Goal: Transaction & Acquisition: Book appointment/travel/reservation

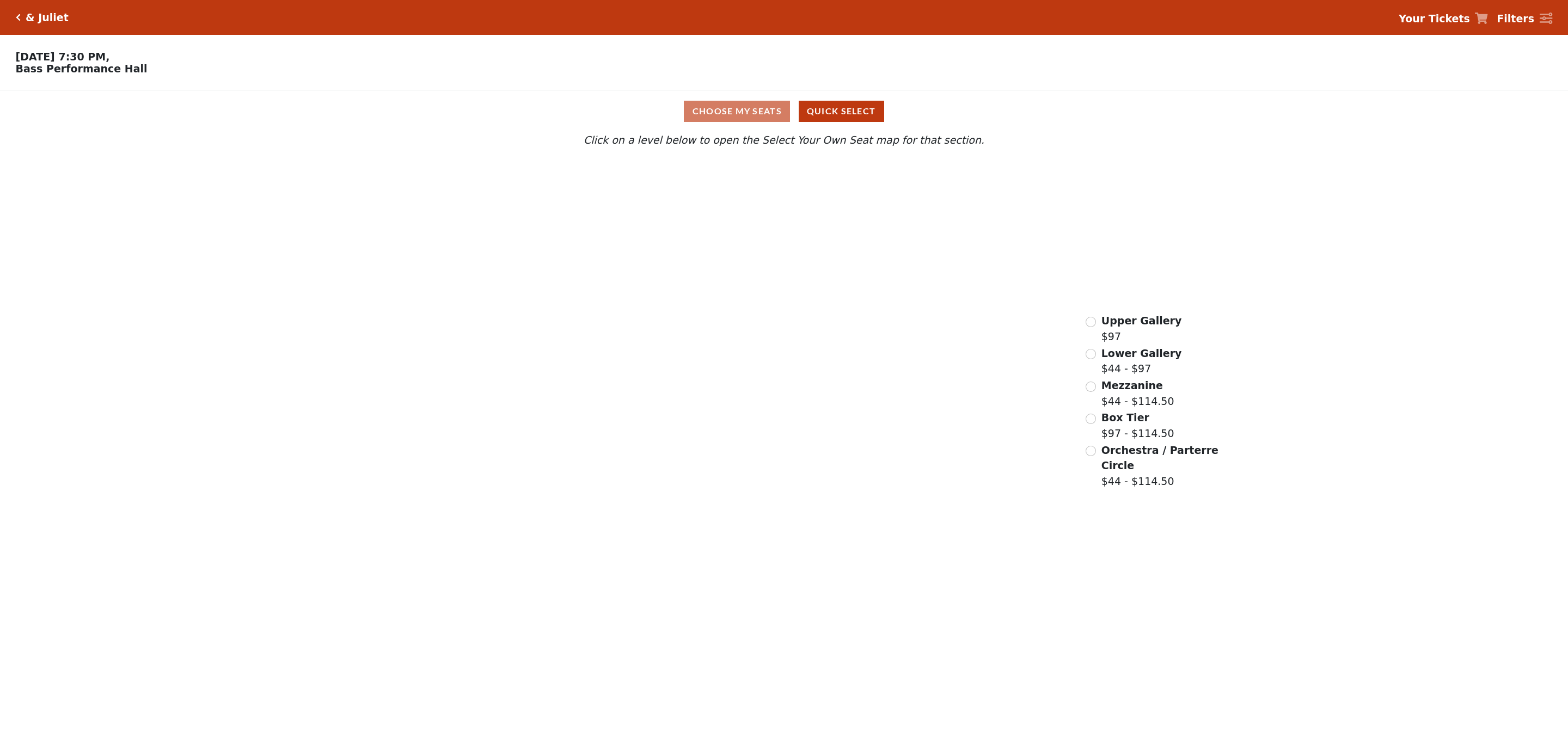
click at [1098, 326] on div "Upper Gallery $97" at bounding box center [1133, 327] width 96 height 31
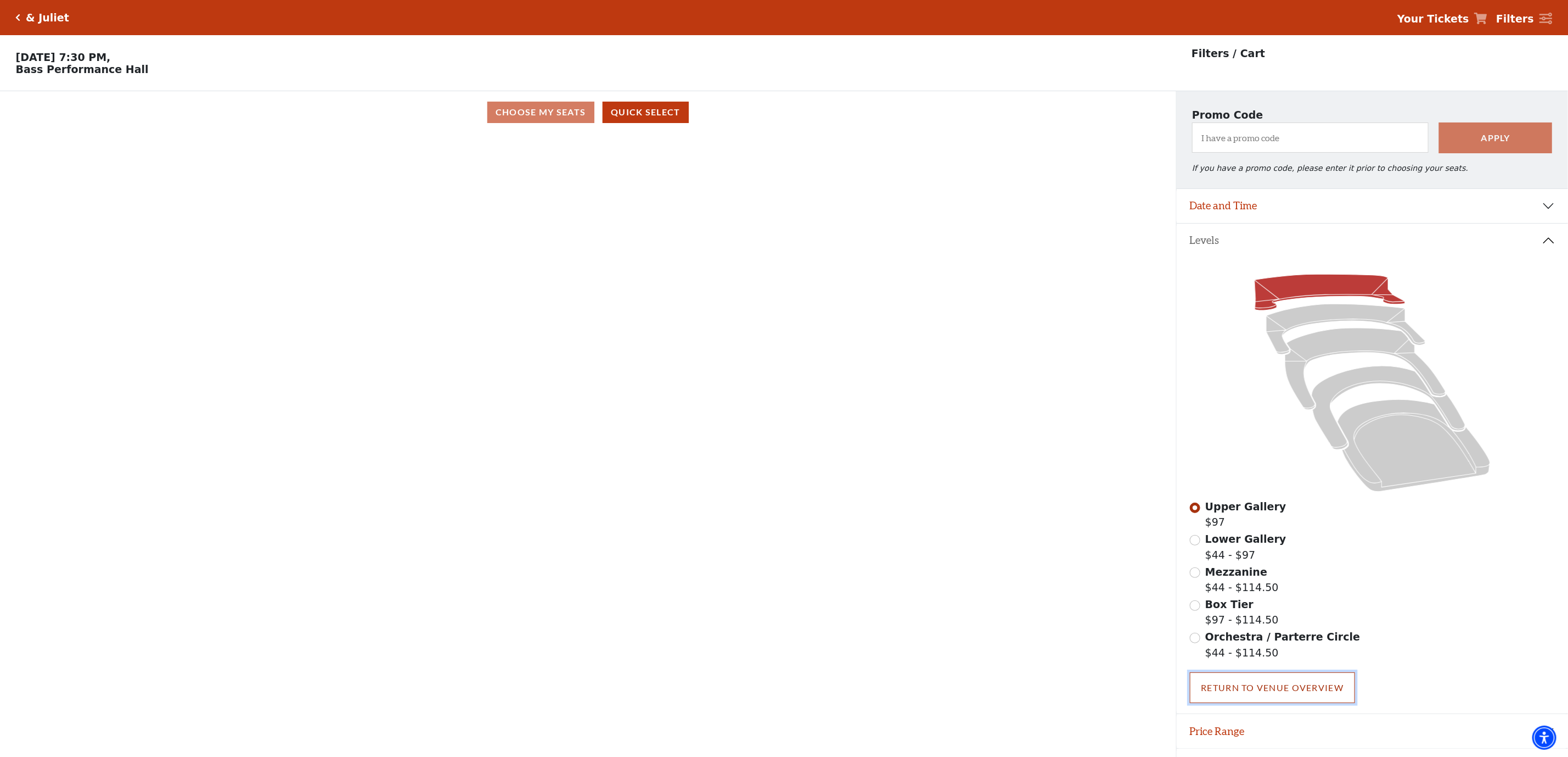
click at [1297, 689] on link "Return To Venue Overview" at bounding box center [1273, 687] width 166 height 31
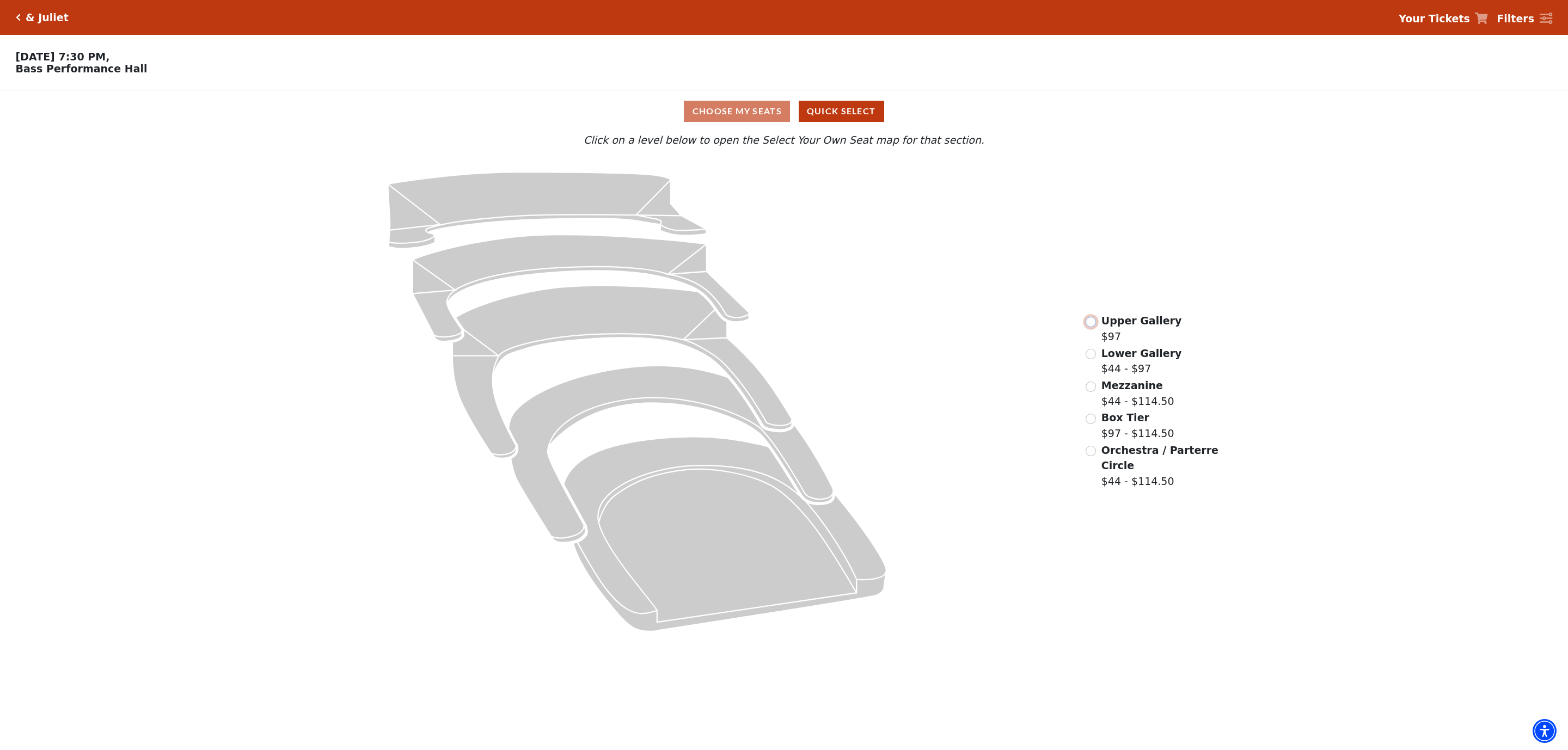
click at [1095, 327] on input "Upper Gallery$97\a" at bounding box center [1091, 321] width 10 height 10
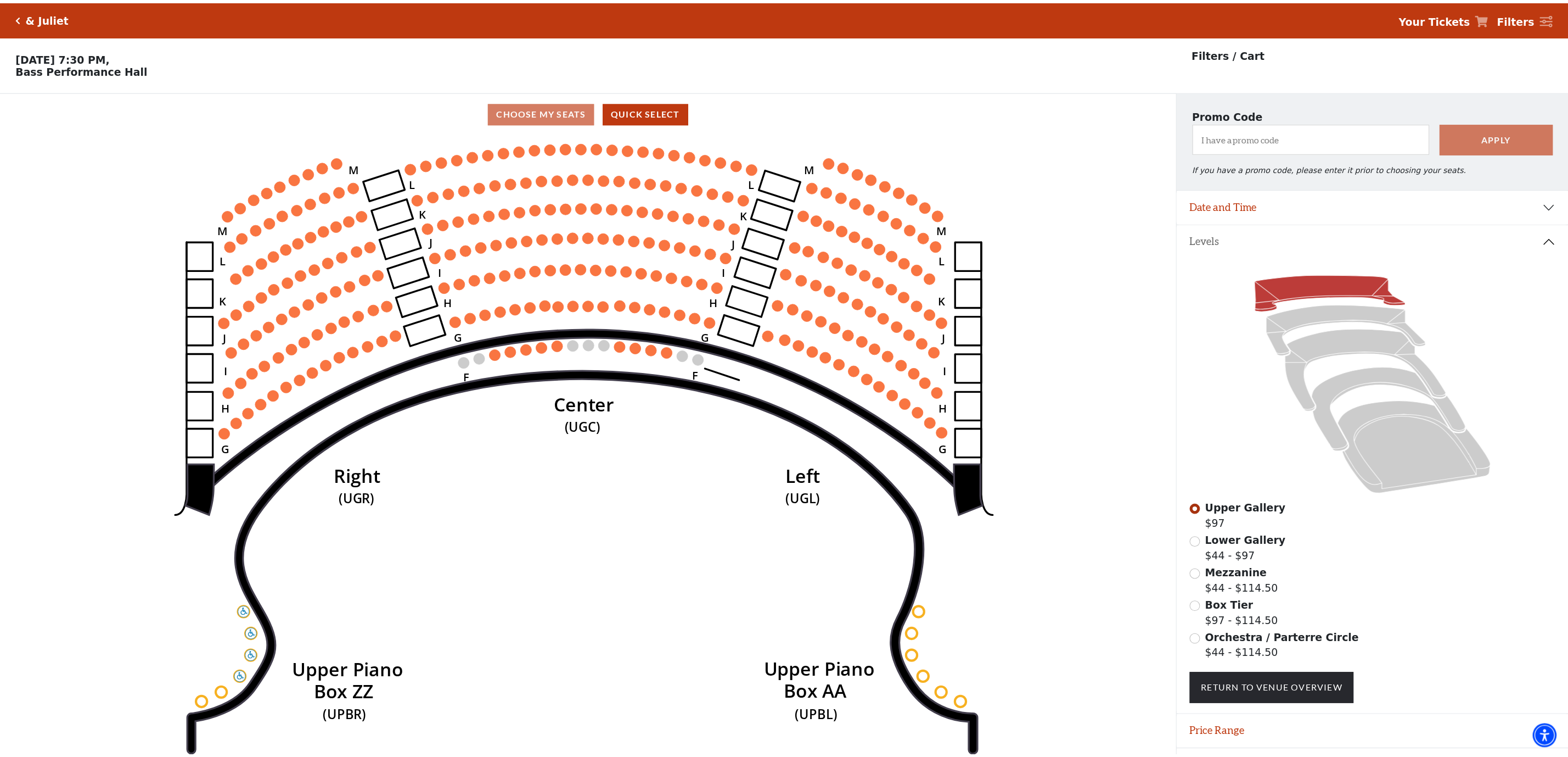
scroll to position [32, 0]
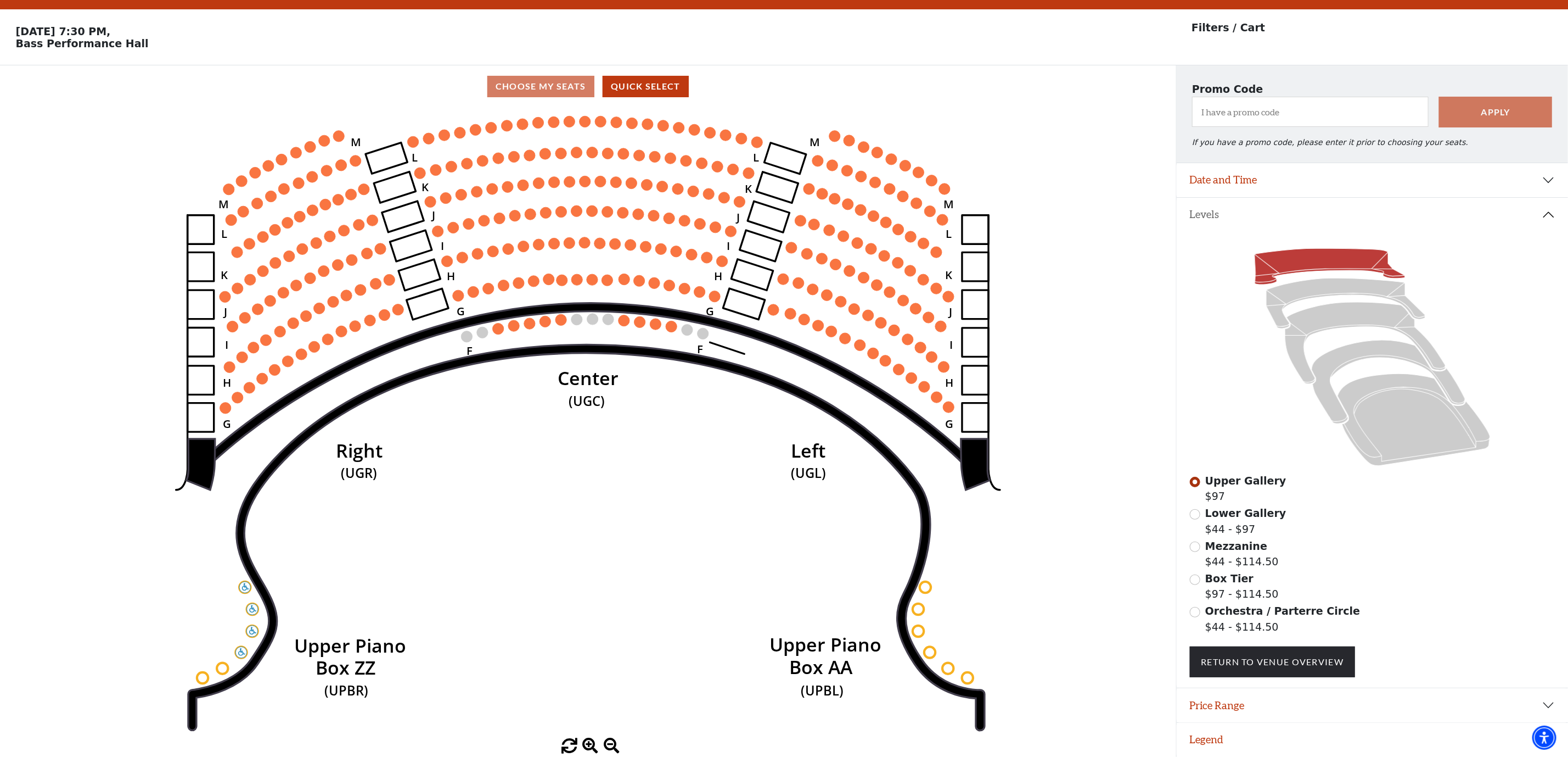
click at [735, 588] on icon "Center (UGC) Right (UGR) Left (UGL) Upper Piano Box ZZ (UPBR) Upper Piano Box A…" at bounding box center [588, 423] width 1058 height 631
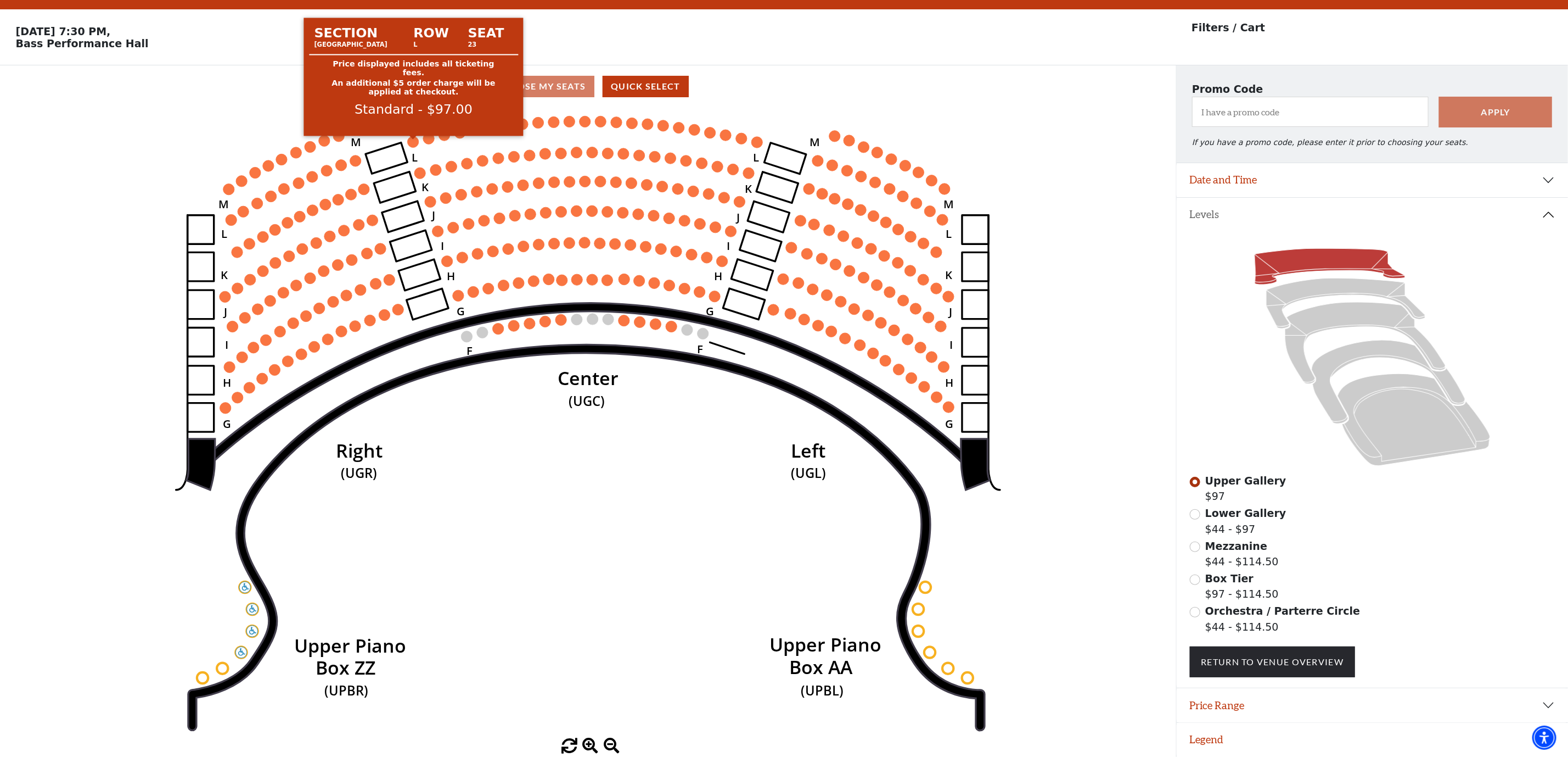
click at [410, 140] on circle at bounding box center [413, 141] width 11 height 11
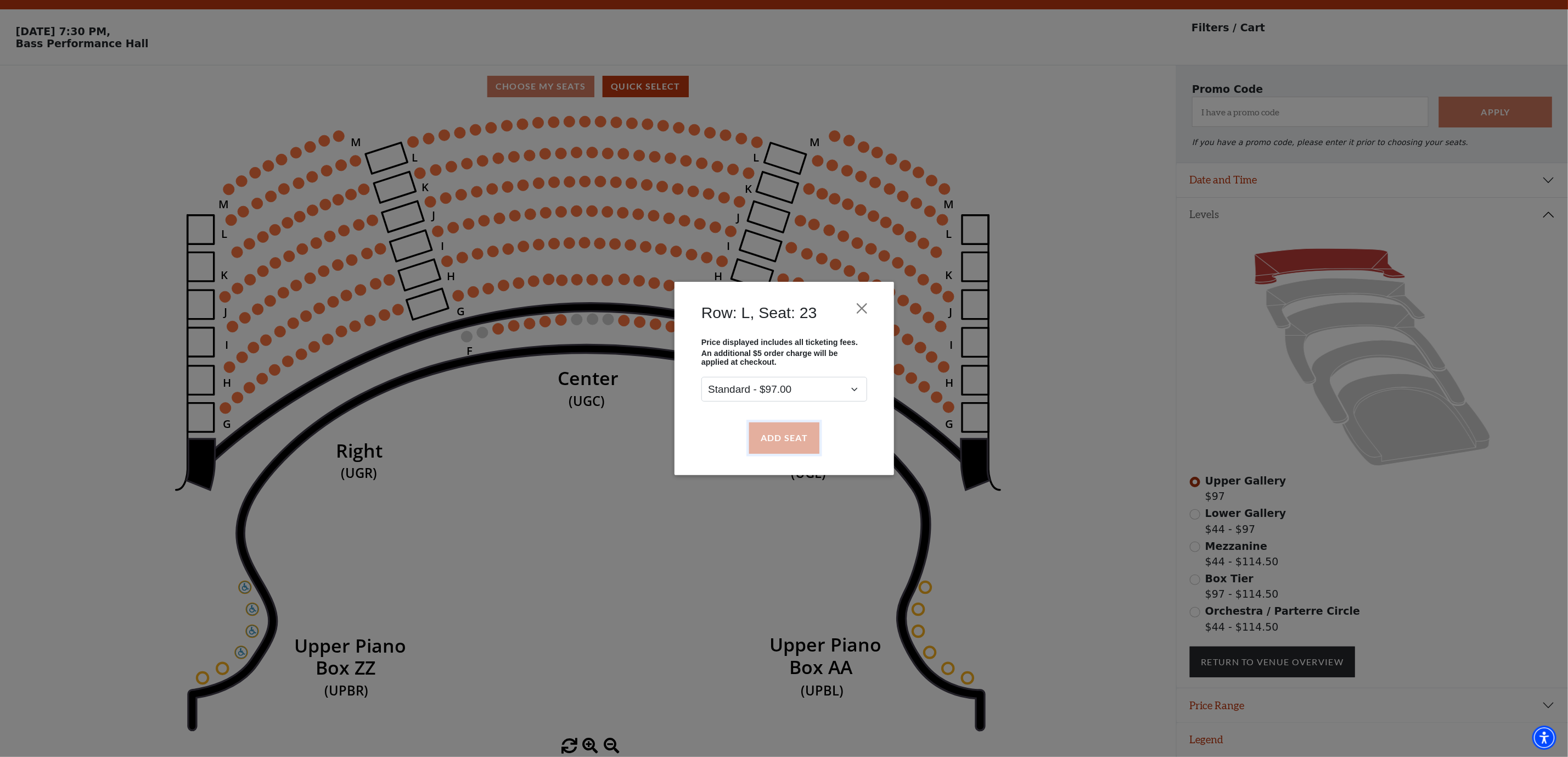
click at [785, 432] on button "Add Seat" at bounding box center [784, 438] width 71 height 31
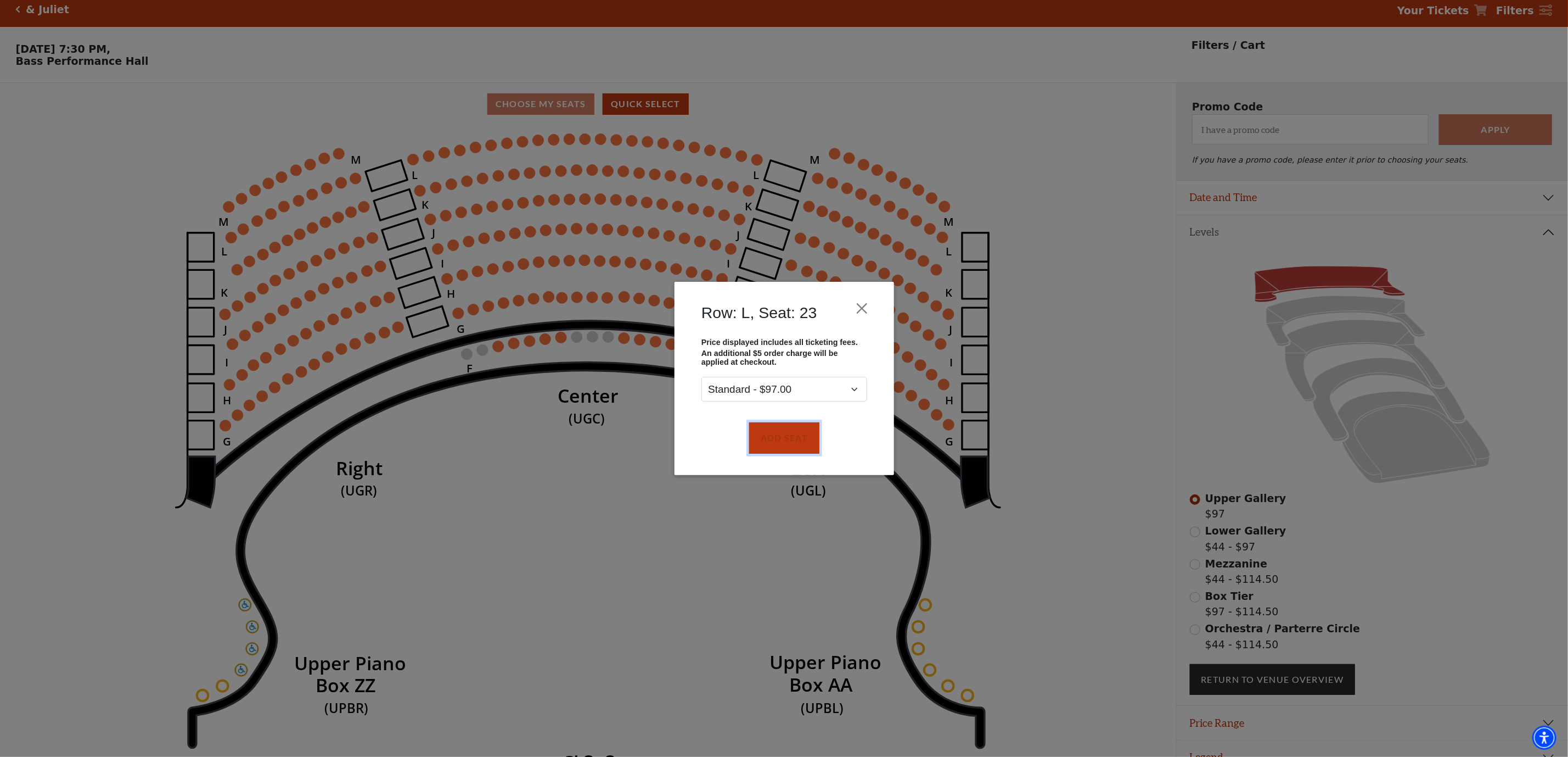
scroll to position [0, 0]
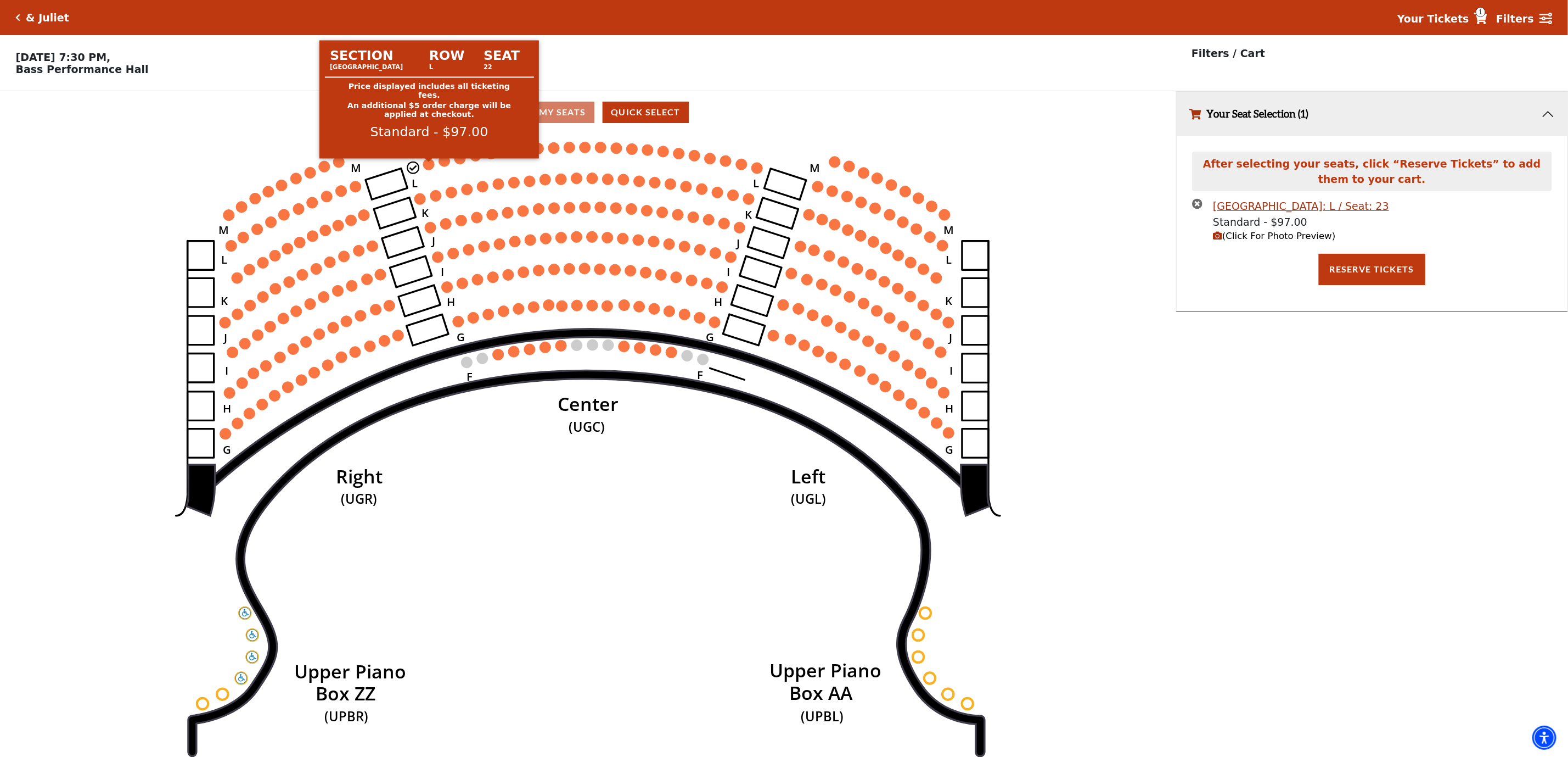
click at [434, 170] on circle at bounding box center [429, 164] width 11 height 11
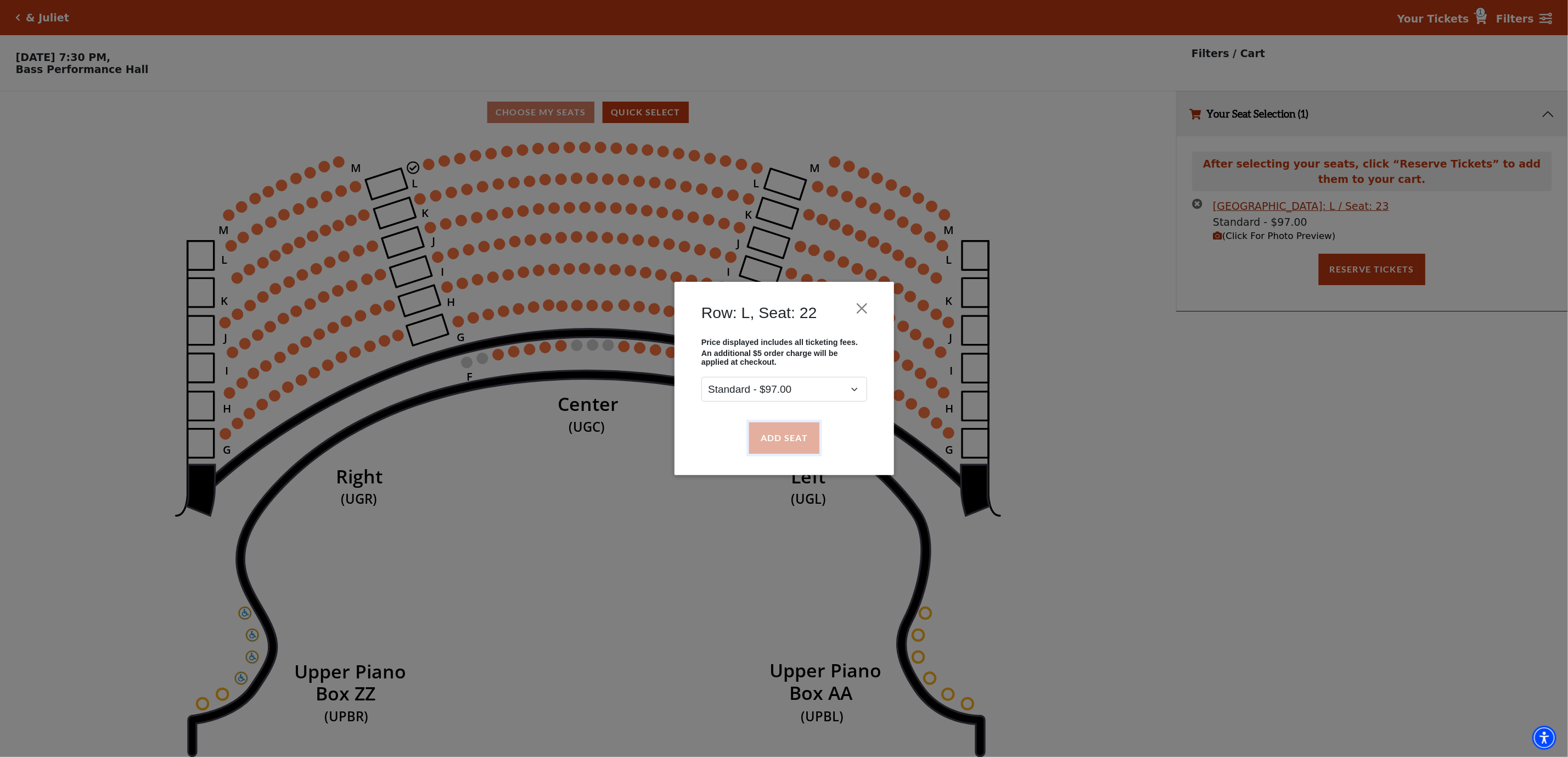
click at [759, 449] on button "Add Seat" at bounding box center [784, 438] width 71 height 31
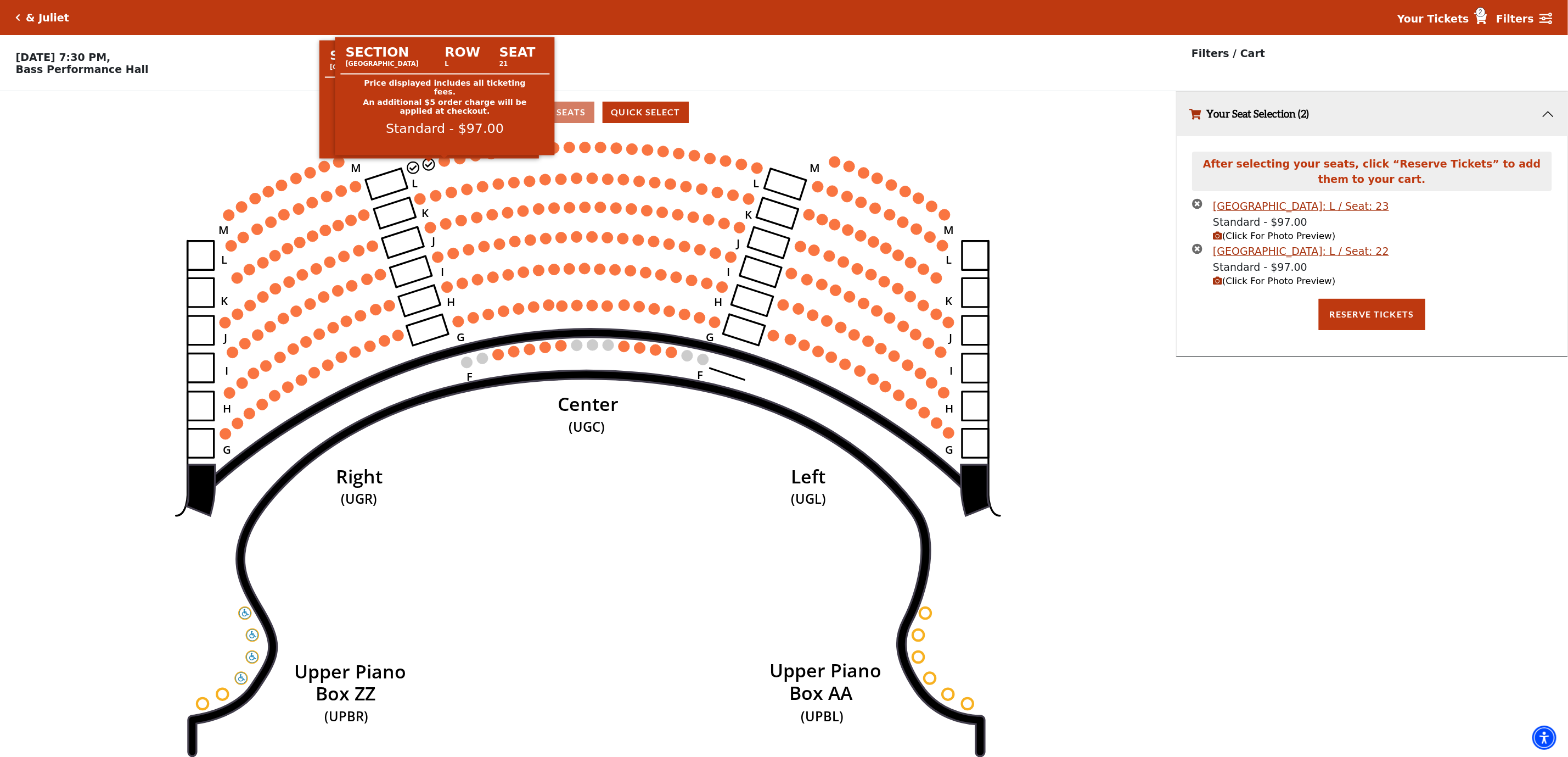
click at [443, 166] on circle at bounding box center [444, 160] width 11 height 11
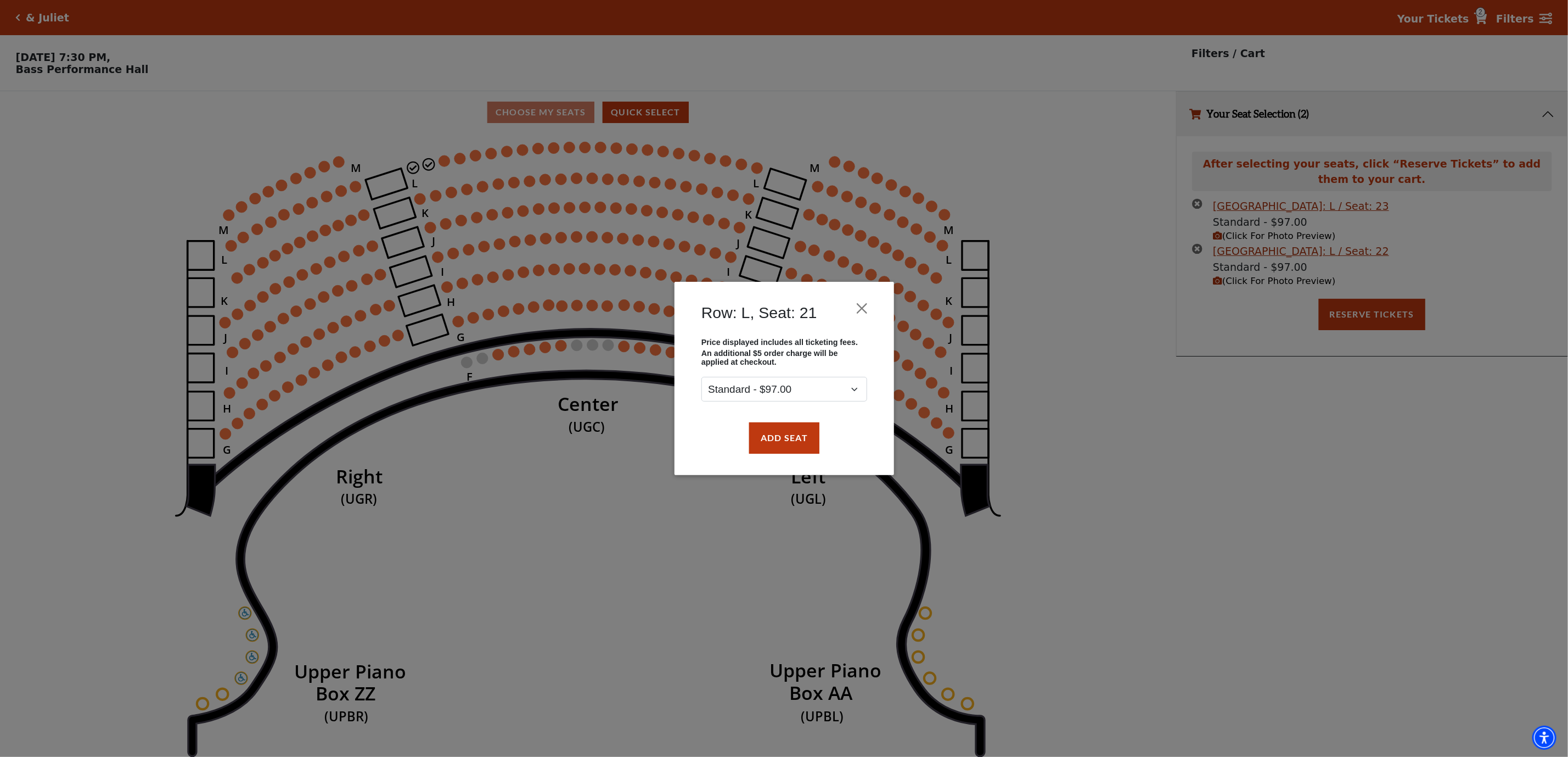
drag, startPoint x: 748, startPoint y: 430, endPoint x: 764, endPoint y: 432, distance: 16.1
click at [748, 430] on div "Add Seat" at bounding box center [784, 438] width 187 height 52
drag, startPoint x: 764, startPoint y: 432, endPoint x: 680, endPoint y: 371, distance: 103.8
click at [766, 432] on button "Add Seat" at bounding box center [784, 438] width 71 height 31
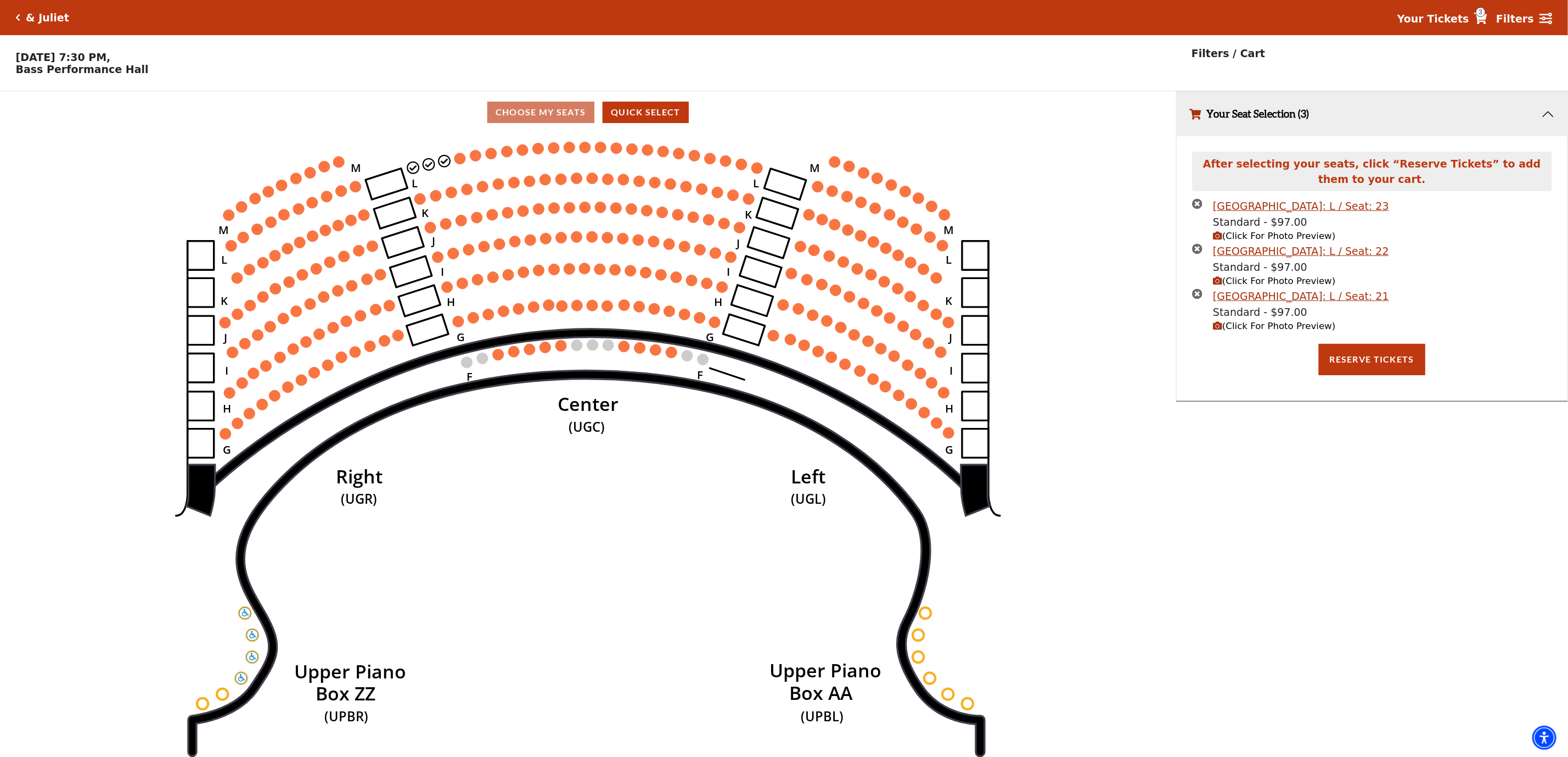
click at [459, 157] on use "Seat Selected" at bounding box center [460, 158] width 13 height 13
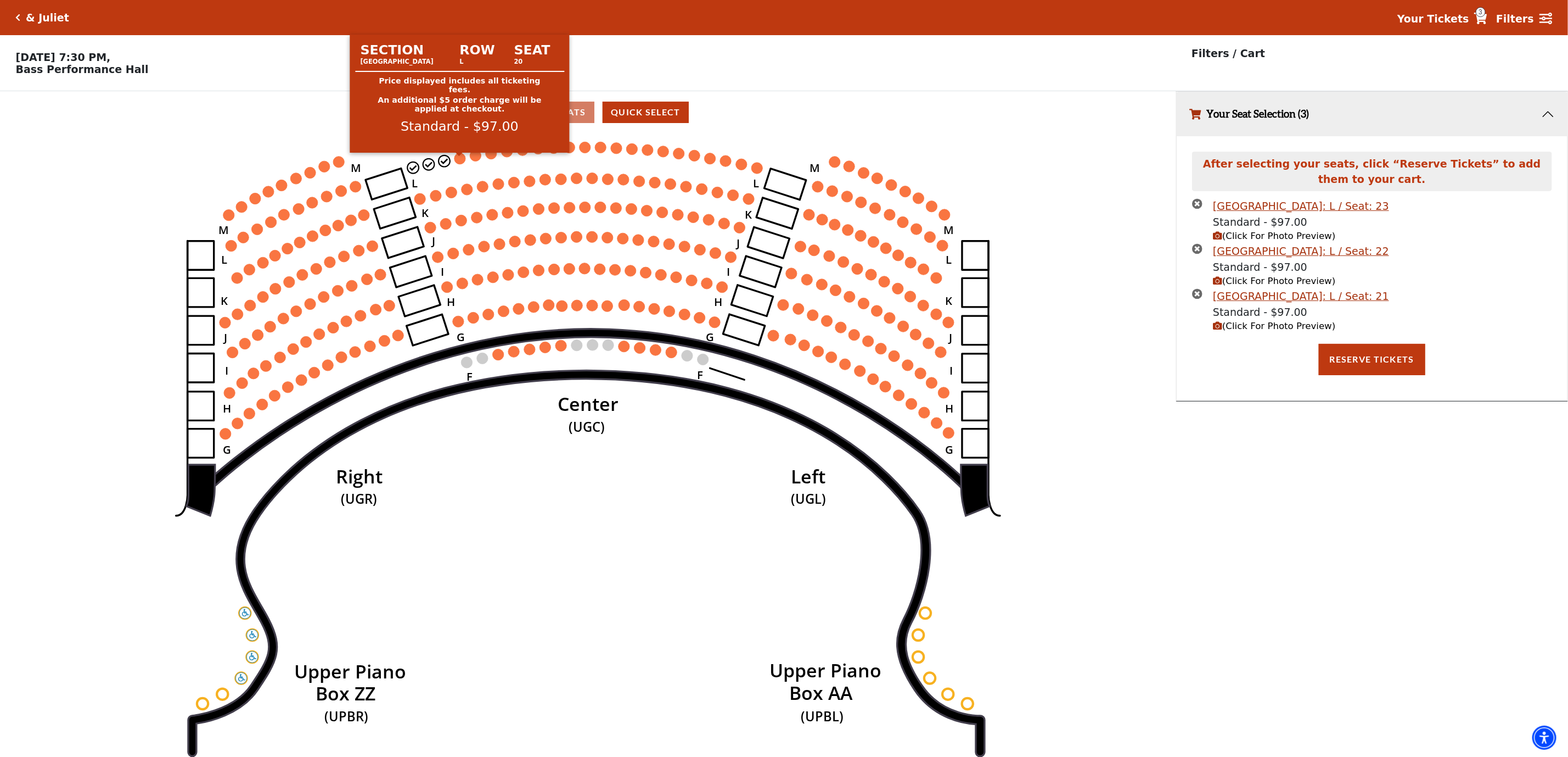
click at [456, 163] on circle at bounding box center [459, 157] width 11 height 11
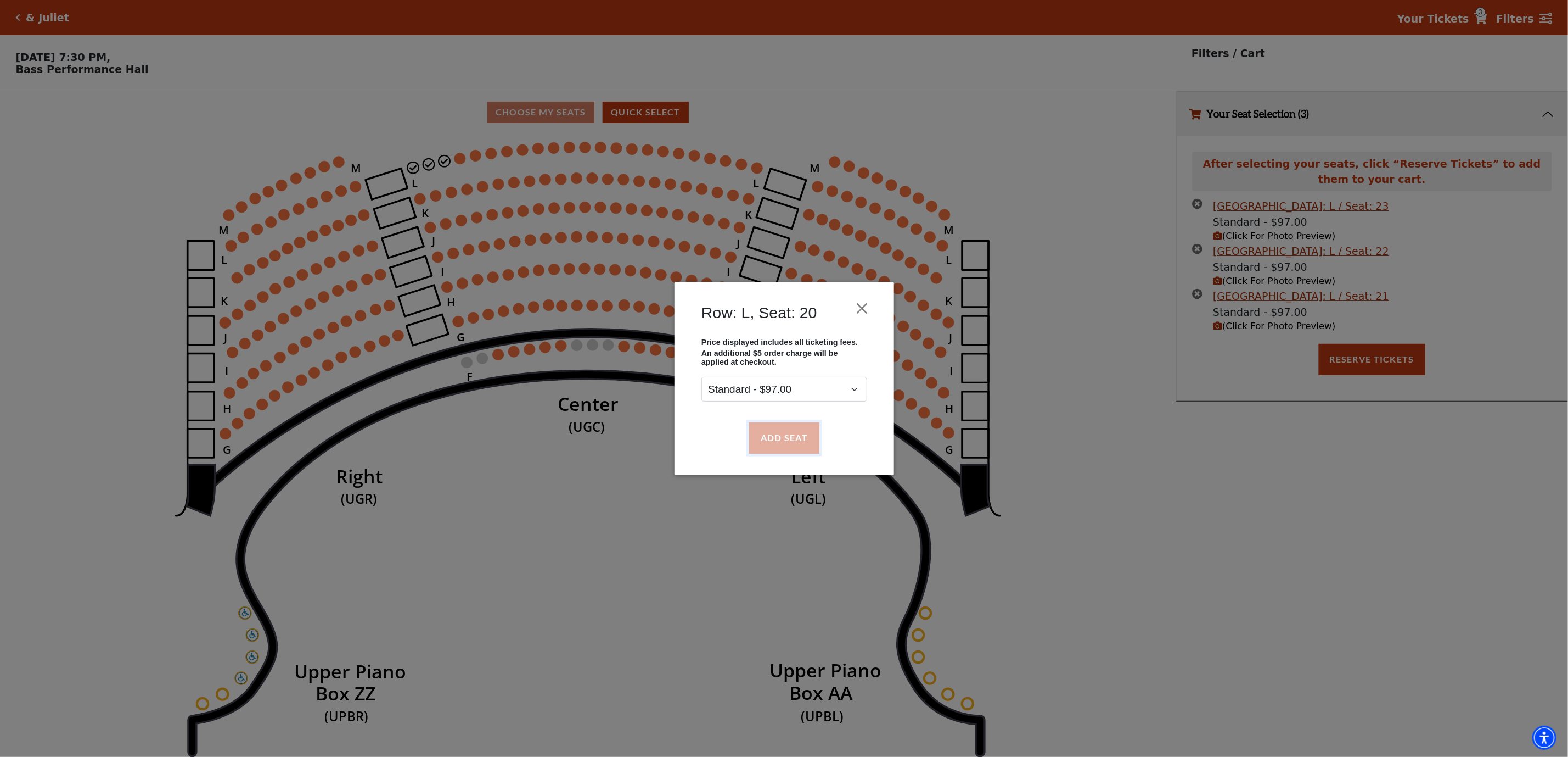
click at [767, 453] on button "Add Seat" at bounding box center [784, 438] width 71 height 31
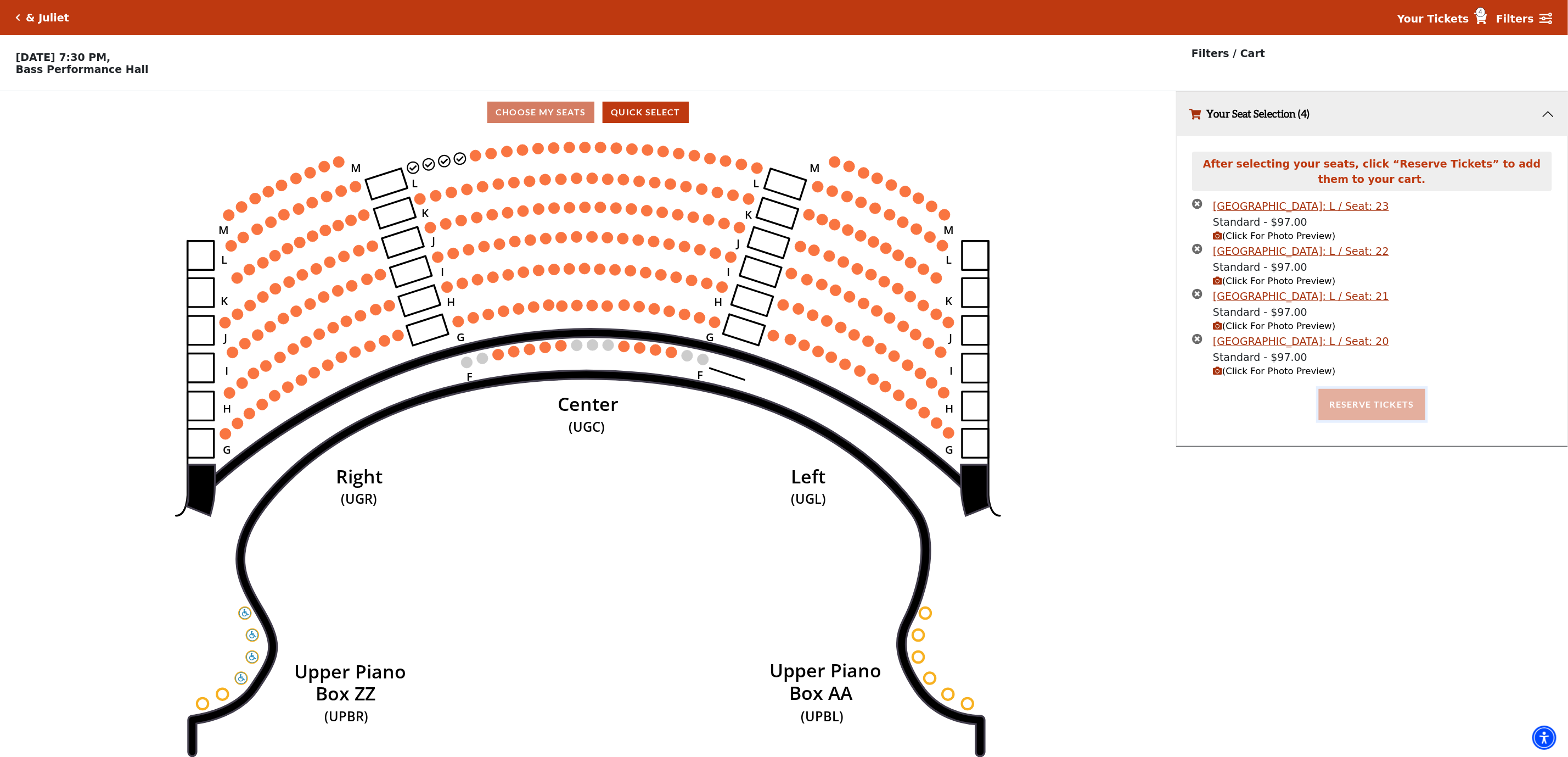
click at [1343, 402] on button "Reserve Tickets" at bounding box center [1372, 404] width 106 height 31
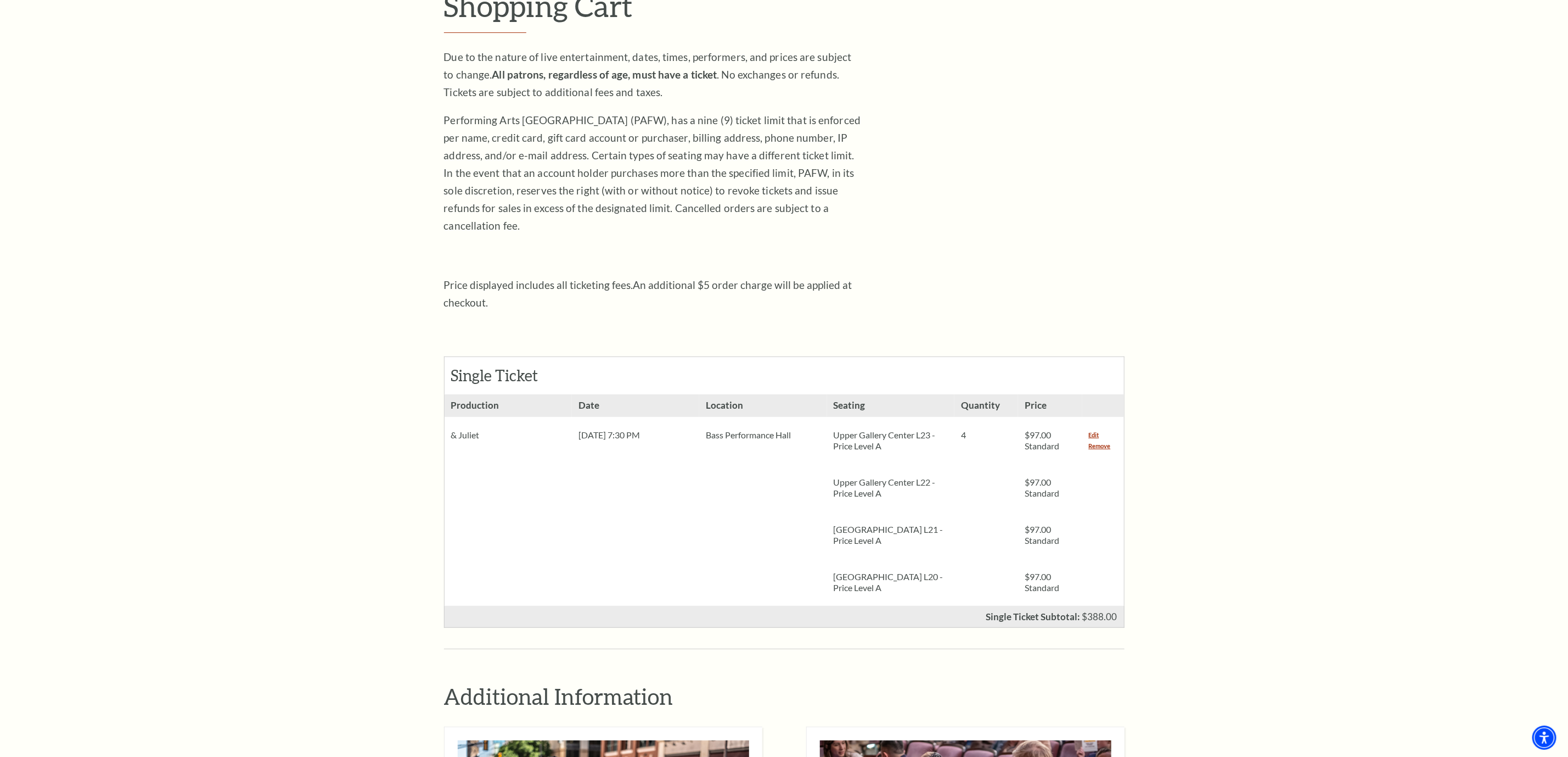
scroll to position [165, 0]
click at [1100, 442] on link "Remove" at bounding box center [1100, 447] width 22 height 11
